Goal: Task Accomplishment & Management: Complete application form

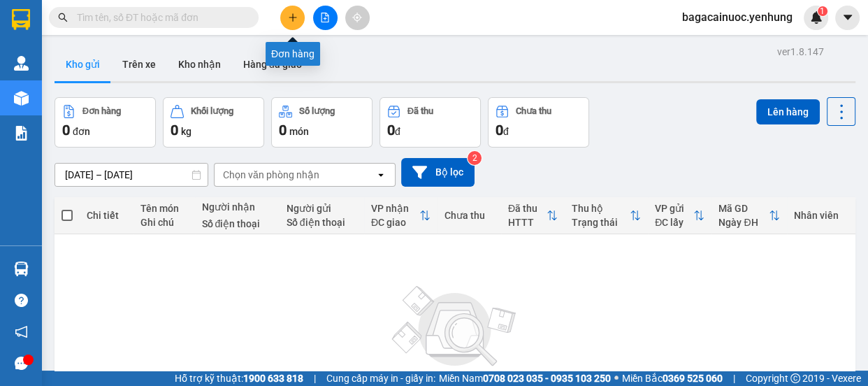
click at [291, 17] on icon "plus" at bounding box center [293, 17] width 8 height 1
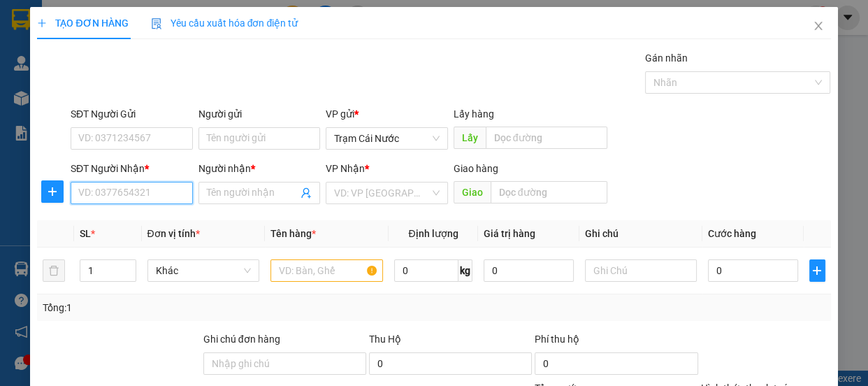
click at [126, 201] on input "SĐT Người Nhận *" at bounding box center [132, 193] width 122 height 22
type input "0949578846"
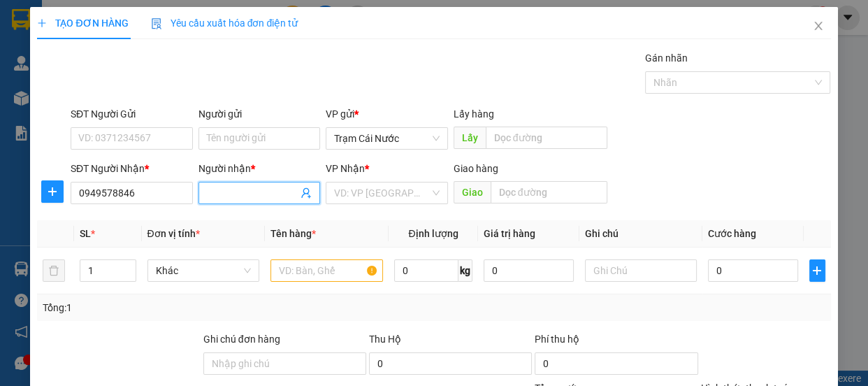
click at [234, 196] on input "Người nhận *" at bounding box center [253, 192] width 92 height 15
type input "0"
click at [384, 191] on input "search" at bounding box center [382, 192] width 96 height 21
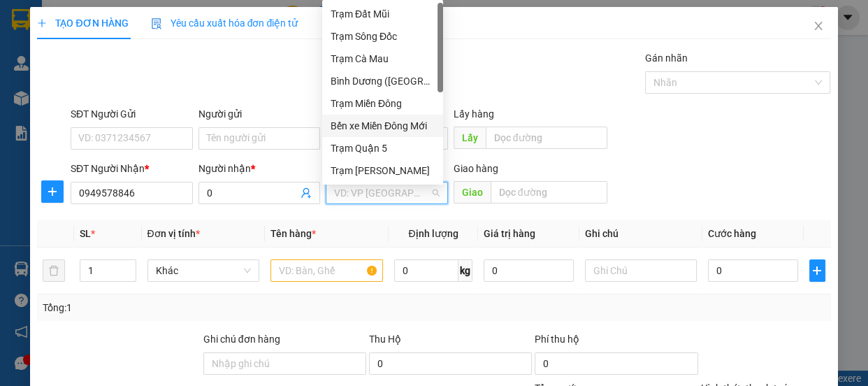
click at [409, 131] on div "Bến xe Miền Đông Mới" at bounding box center [382, 125] width 104 height 15
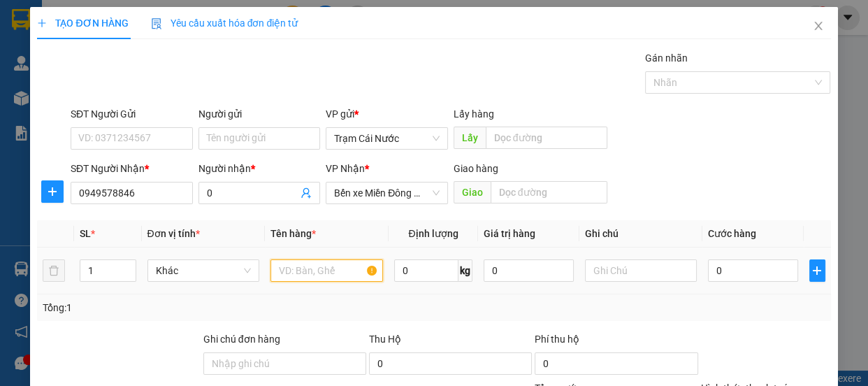
click at [305, 275] on input "text" at bounding box center [326, 270] width 112 height 22
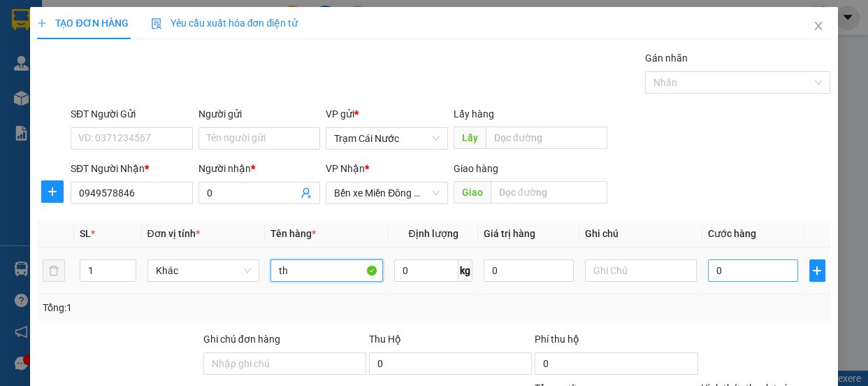
type input "th"
click at [743, 272] on input "0" at bounding box center [753, 270] width 90 height 22
type input "7"
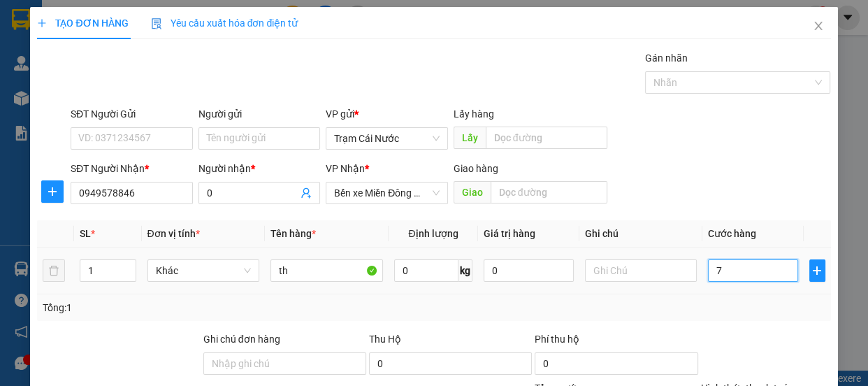
type input "70"
type input "70.000"
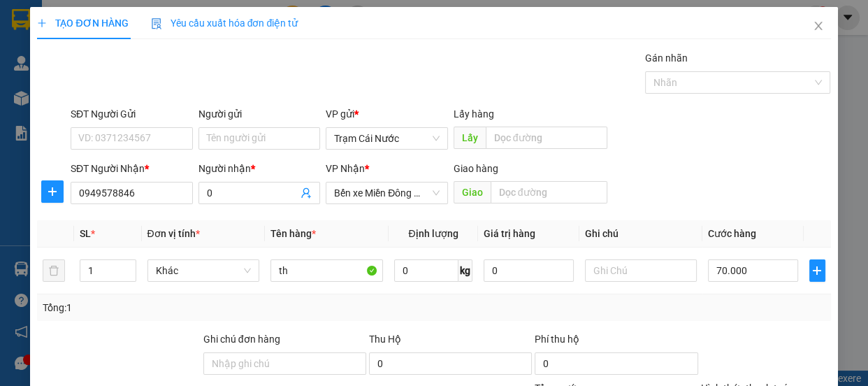
type input "70.000"
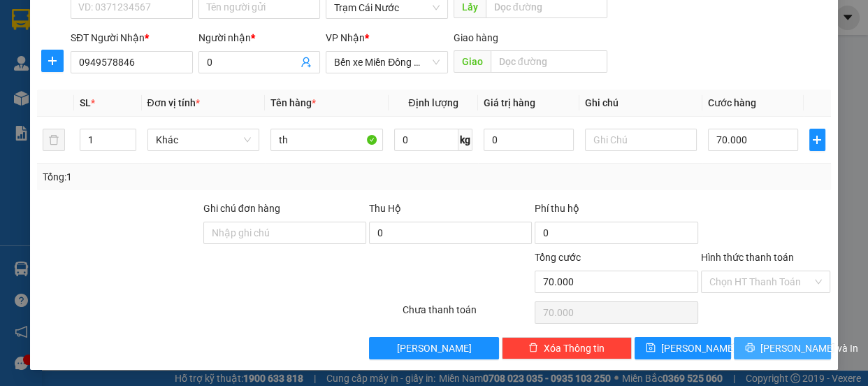
click at [778, 345] on span "Lưu và In" at bounding box center [809, 347] width 98 height 15
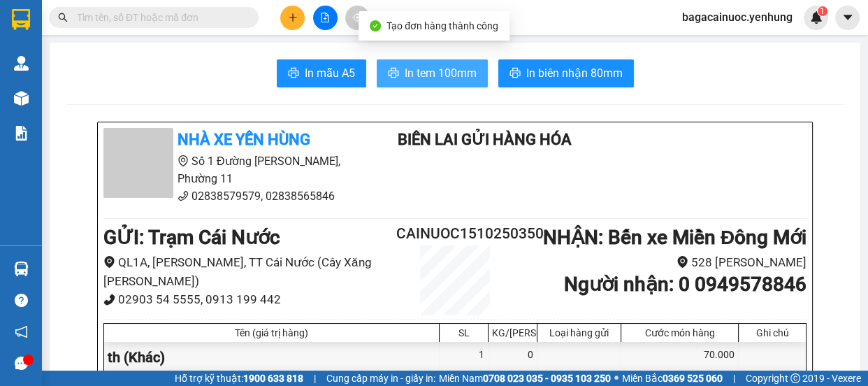
click at [430, 75] on span "In tem 100mm" at bounding box center [441, 72] width 72 height 17
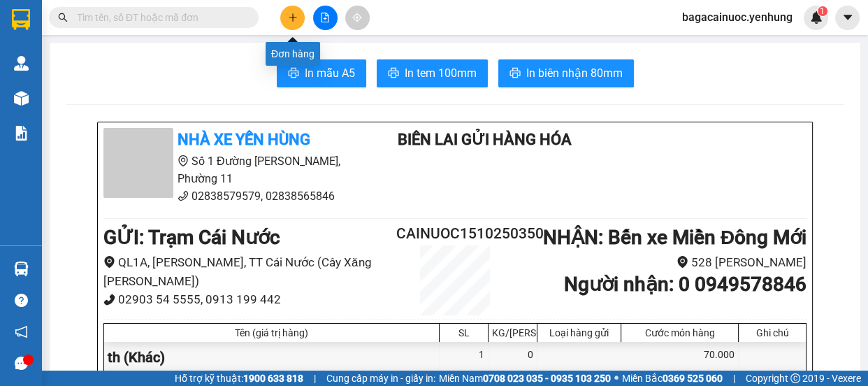
click at [296, 13] on icon "plus" at bounding box center [293, 18] width 10 height 10
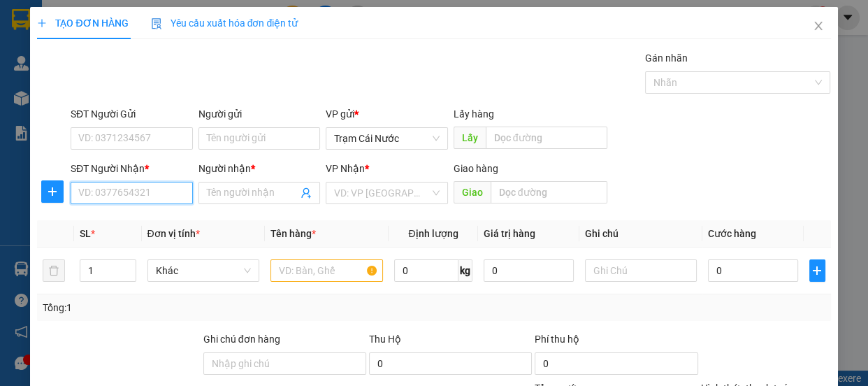
click at [133, 197] on input "SĐT Người Nhận *" at bounding box center [132, 193] width 122 height 22
type input "0948779880"
click at [210, 199] on input "Người nhận *" at bounding box center [253, 192] width 92 height 15
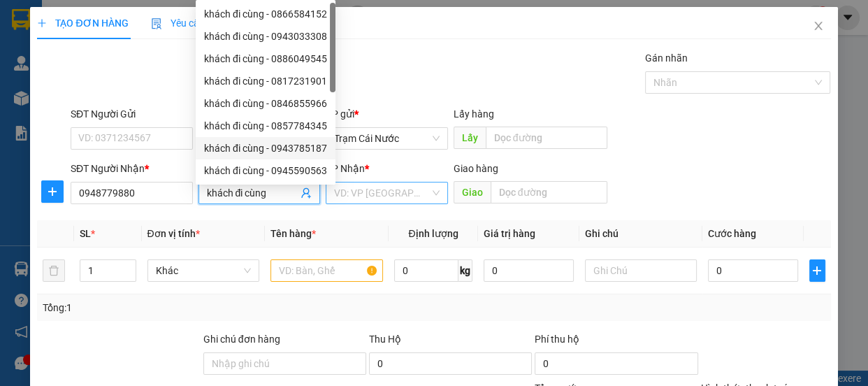
type input "khách đi cùng"
click at [390, 191] on input "search" at bounding box center [382, 192] width 96 height 21
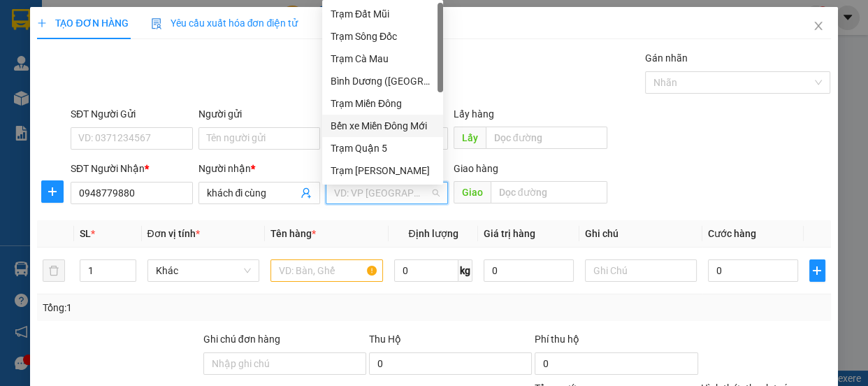
click at [425, 126] on div "Bến xe Miền Đông Mới" at bounding box center [382, 125] width 104 height 15
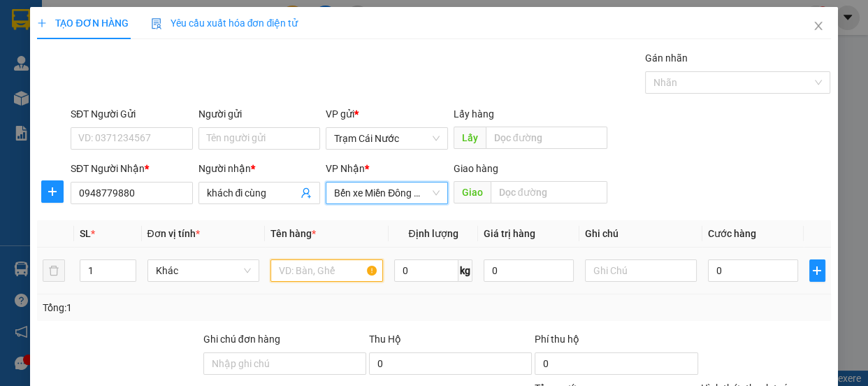
click at [323, 268] on input "text" at bounding box center [326, 270] width 112 height 22
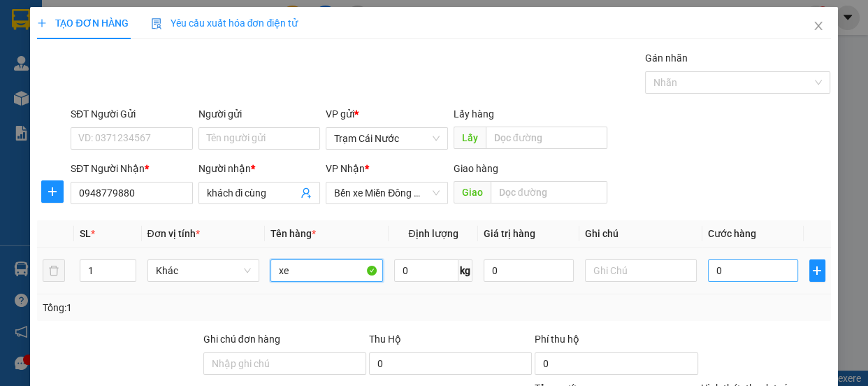
type input "xe"
click at [735, 263] on input "0" at bounding box center [753, 270] width 90 height 22
type input "5"
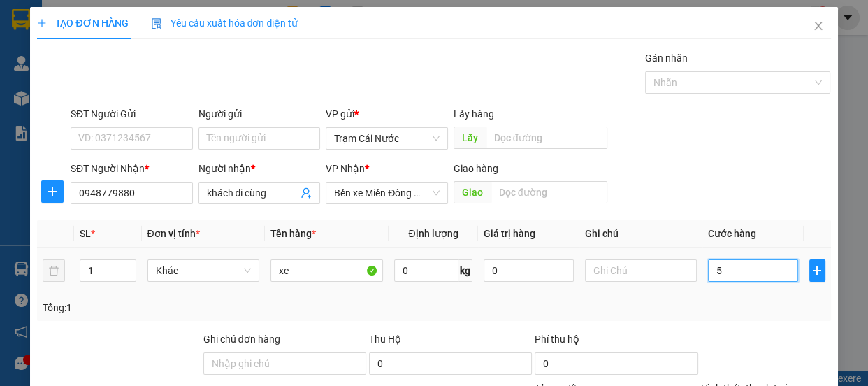
type input "50"
type input "500"
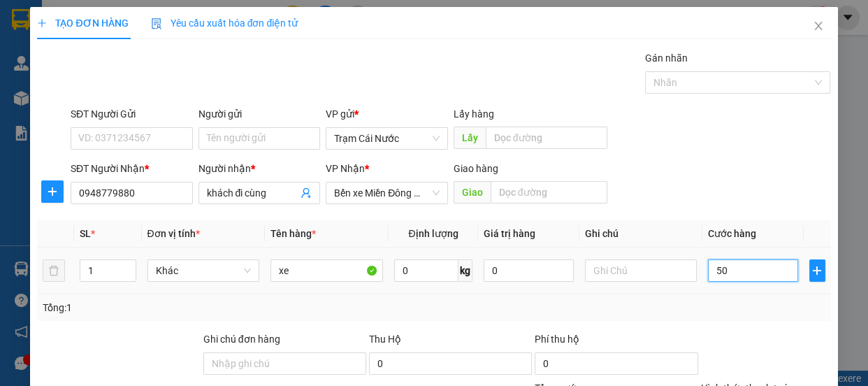
type input "500"
type input "500.000"
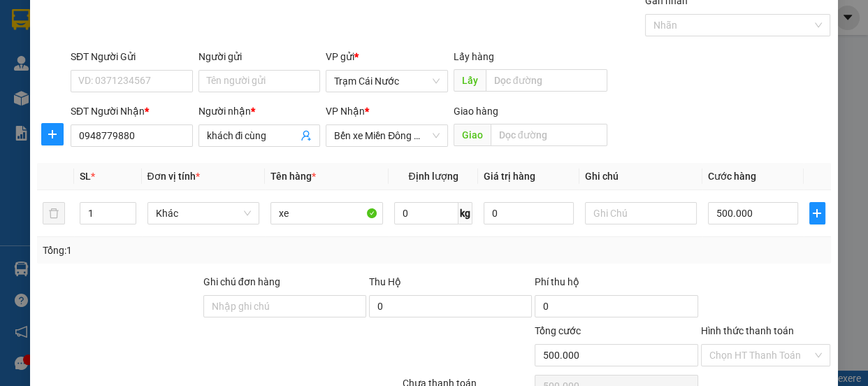
scroll to position [131, 0]
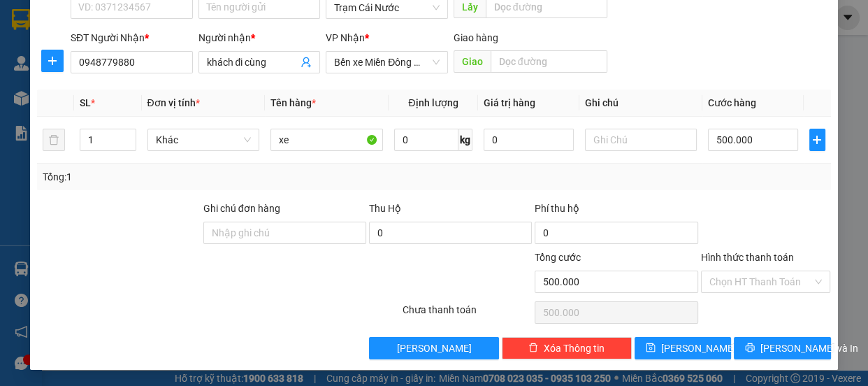
click at [774, 256] on label "Hình thức thanh toán" at bounding box center [747, 257] width 93 height 11
click at [774, 271] on input "Hình thức thanh toán" at bounding box center [760, 281] width 103 height 21
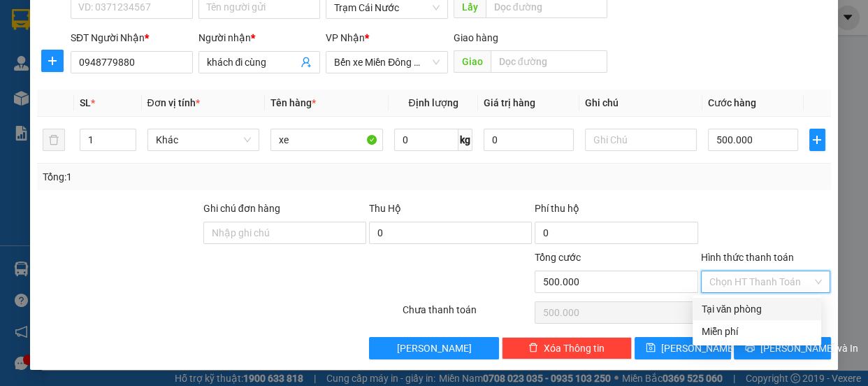
click at [762, 305] on div "Tại văn phòng" at bounding box center [757, 308] width 112 height 15
type input "0"
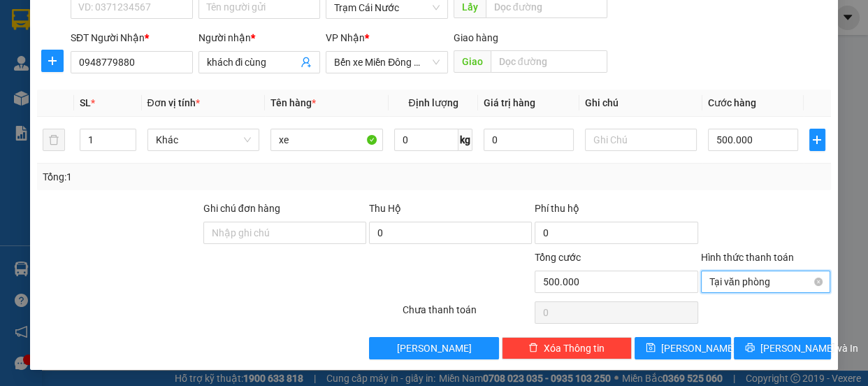
click at [768, 282] on span "Tại văn phòng" at bounding box center [765, 281] width 113 height 21
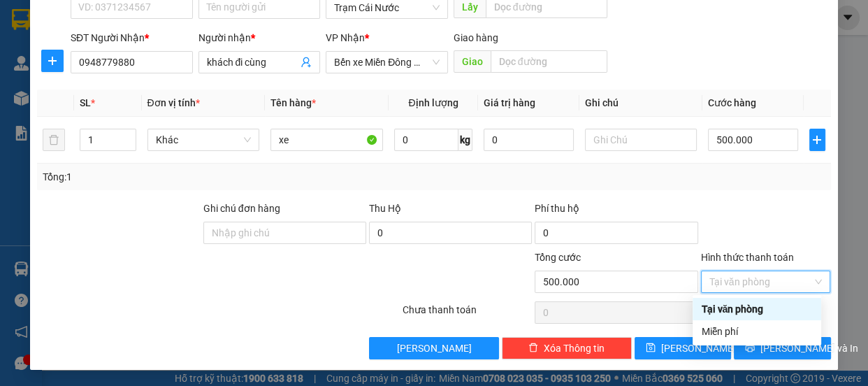
click at [752, 309] on div "Tại văn phòng" at bounding box center [757, 308] width 112 height 15
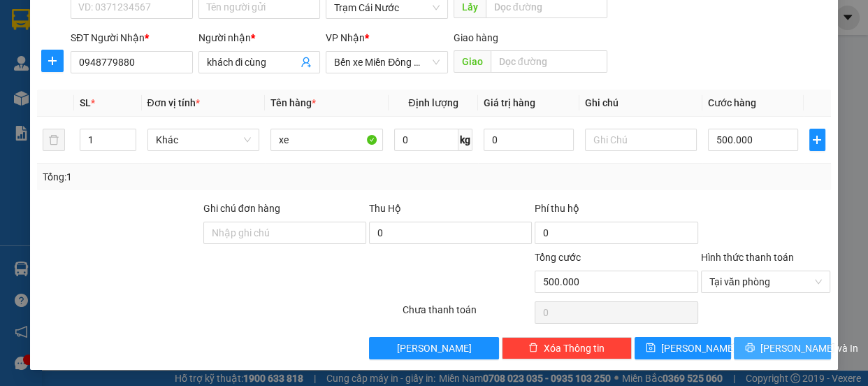
click at [779, 349] on span "Lưu và In" at bounding box center [809, 347] width 98 height 15
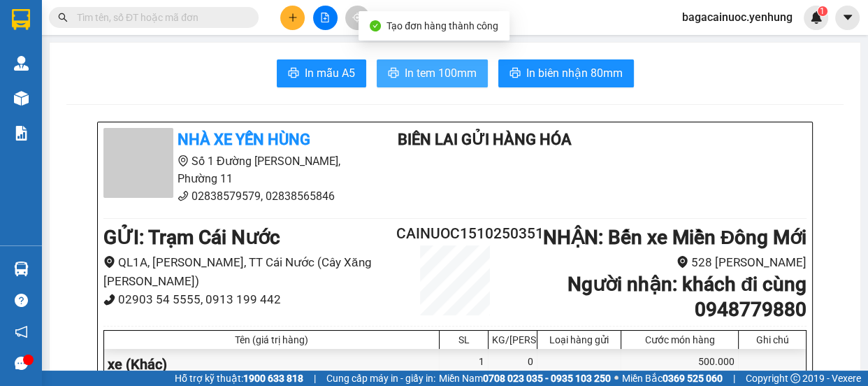
click at [437, 78] on span "In tem 100mm" at bounding box center [441, 72] width 72 height 17
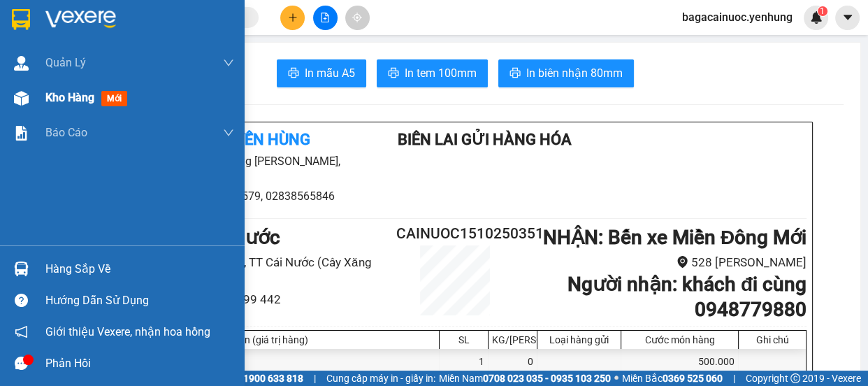
click at [60, 104] on span "Kho hàng" at bounding box center [69, 97] width 49 height 13
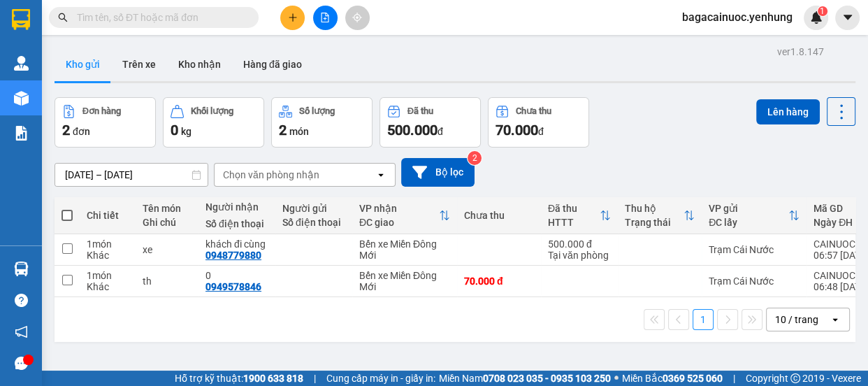
click at [69, 215] on span at bounding box center [66, 215] width 11 height 11
click at [67, 208] on input "checkbox" at bounding box center [67, 208] width 0 height 0
checkbox input "true"
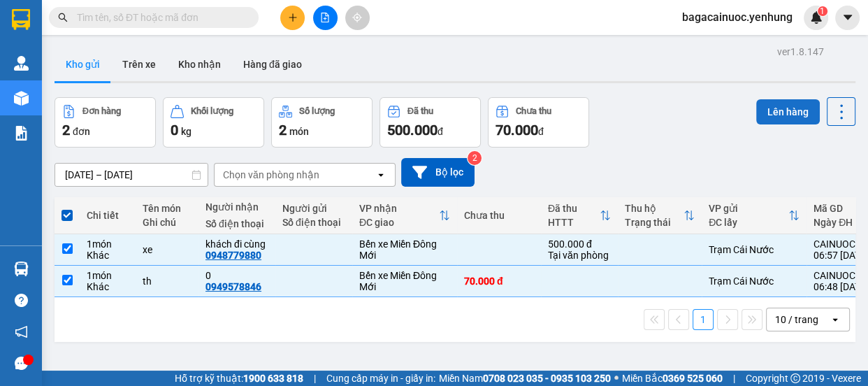
click at [788, 112] on button "Lên hàng" at bounding box center [788, 111] width 64 height 25
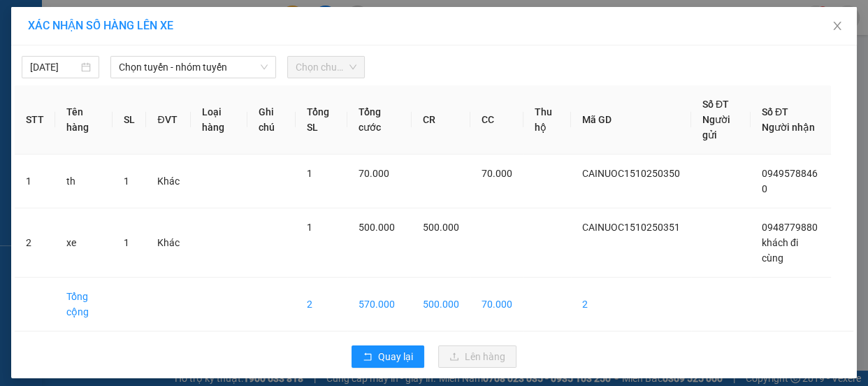
click at [187, 79] on div "15/10/2025 Chọn tuyến - nhóm tuyến Chọn chuyến STT Tên hàng SL ĐVT Loại hàng Gh…" at bounding box center [433, 211] width 845 height 333
click at [210, 66] on span "Chọn tuyến - nhóm tuyến" at bounding box center [193, 67] width 149 height 21
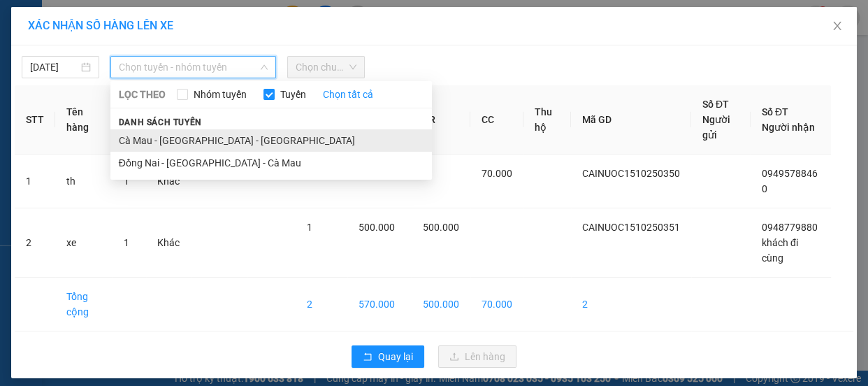
click at [202, 140] on li "Cà Mau - Sài Gòn - Đồng Nai" at bounding box center [270, 140] width 321 height 22
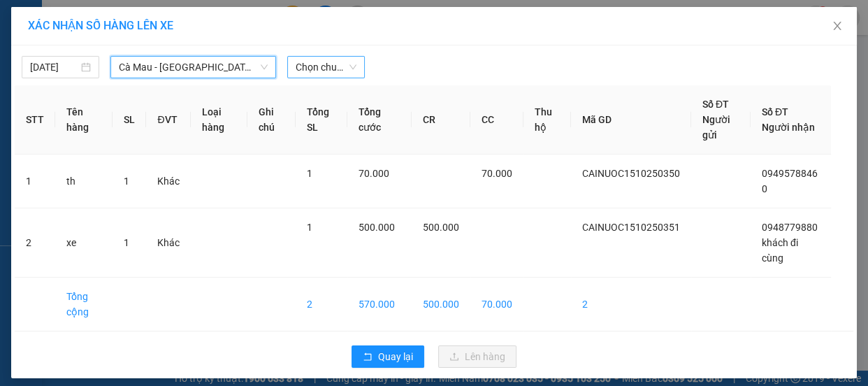
click at [323, 60] on span "Chọn chuyến" at bounding box center [326, 67] width 61 height 21
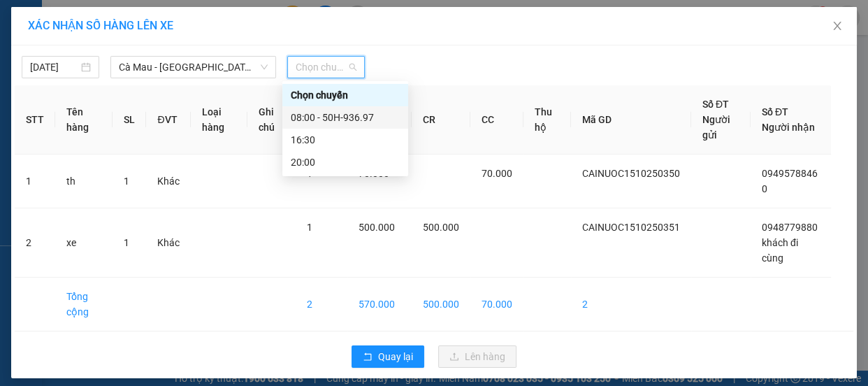
click at [327, 122] on div "08:00 - 50H-936.97" at bounding box center [345, 117] width 109 height 15
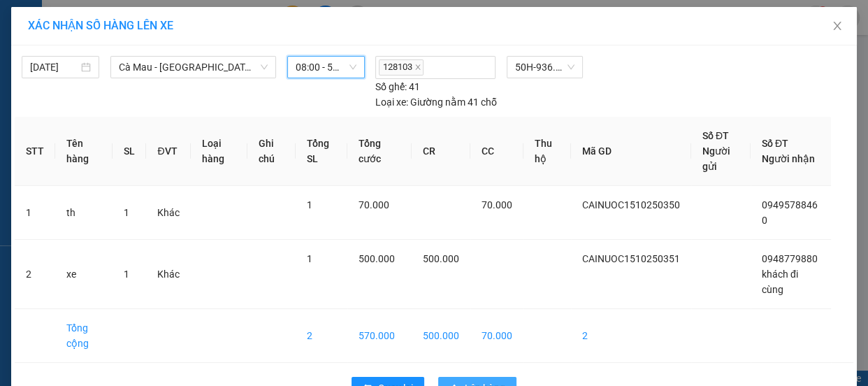
click at [486, 380] on span "Lên hàng" at bounding box center [485, 387] width 41 height 15
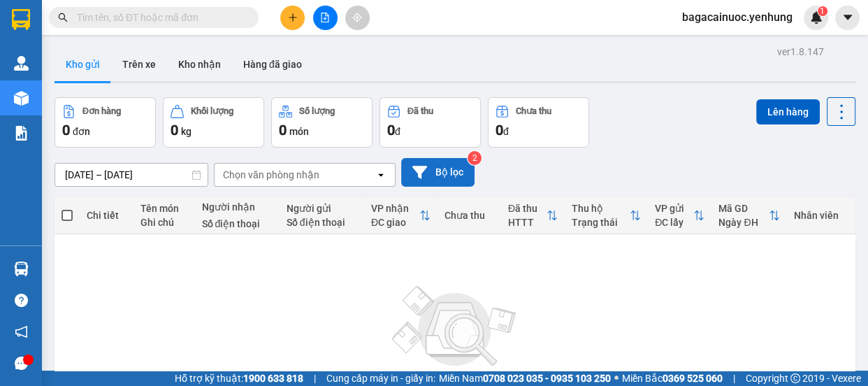
click at [456, 177] on button "Bộ lọc" at bounding box center [437, 172] width 73 height 29
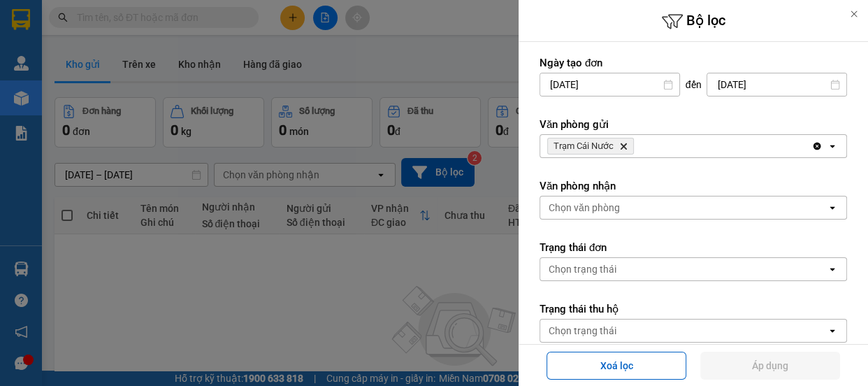
click at [332, 291] on div at bounding box center [434, 193] width 868 height 386
